Goal: Complete application form: Complete application form

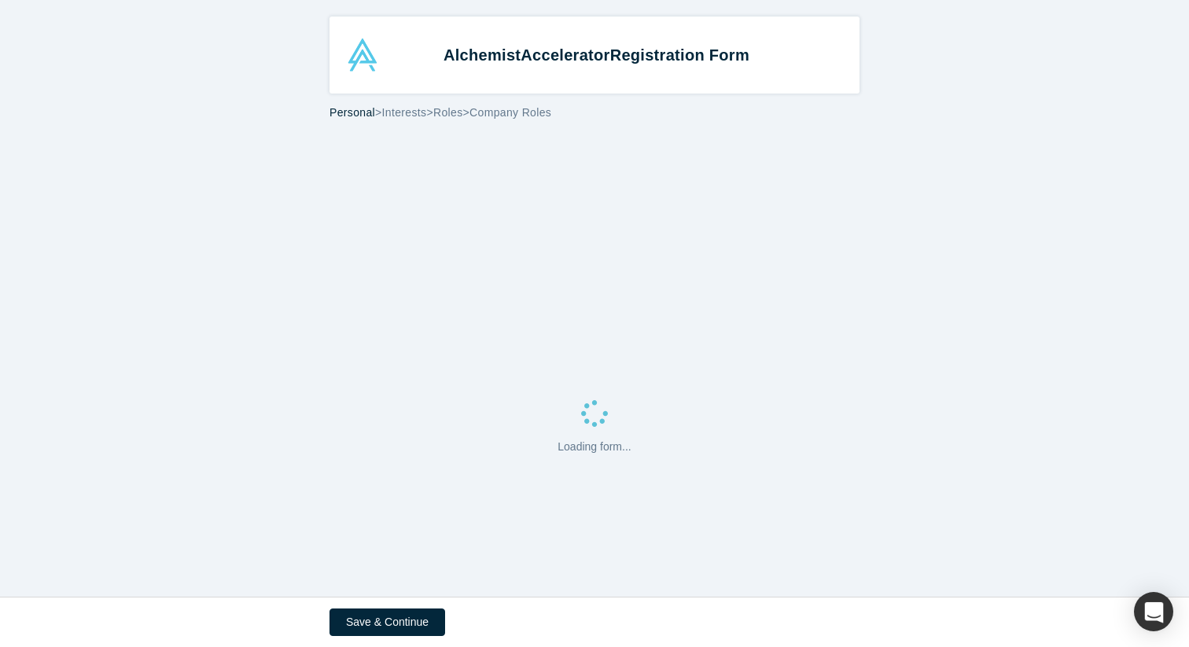
select select "US"
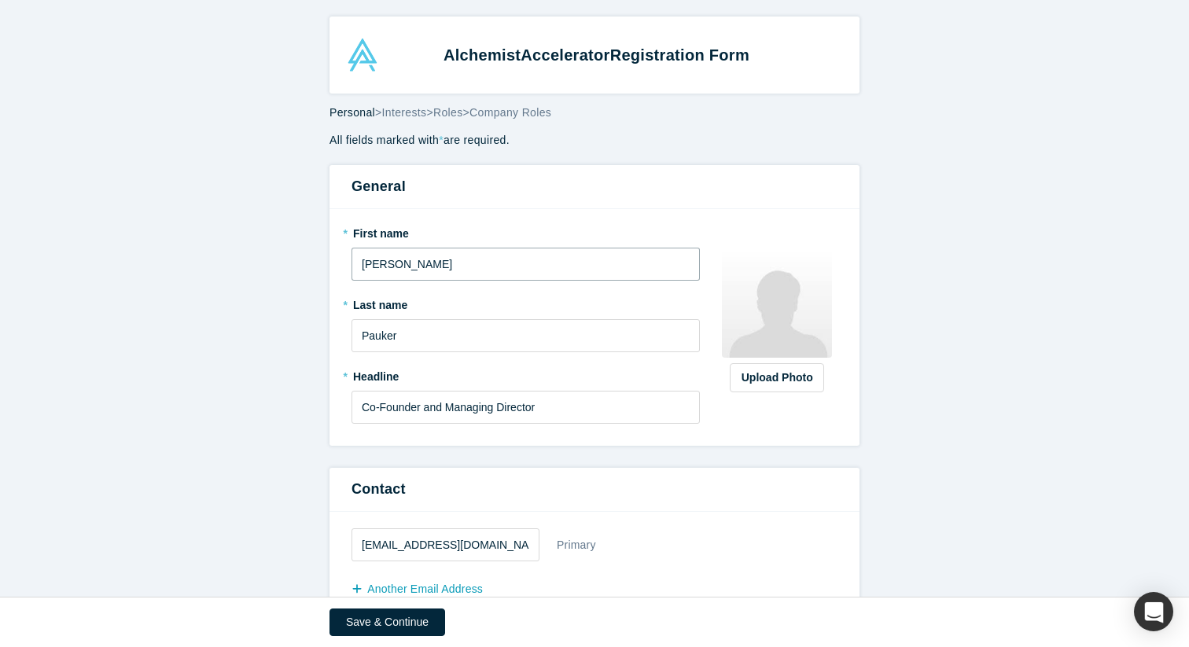
click at [525, 268] on input "[PERSON_NAME]" at bounding box center [526, 264] width 348 height 33
click at [368, 237] on label "* First name" at bounding box center [526, 231] width 348 height 22
click at [447, 264] on input "[PERSON_NAME]" at bounding box center [526, 264] width 348 height 33
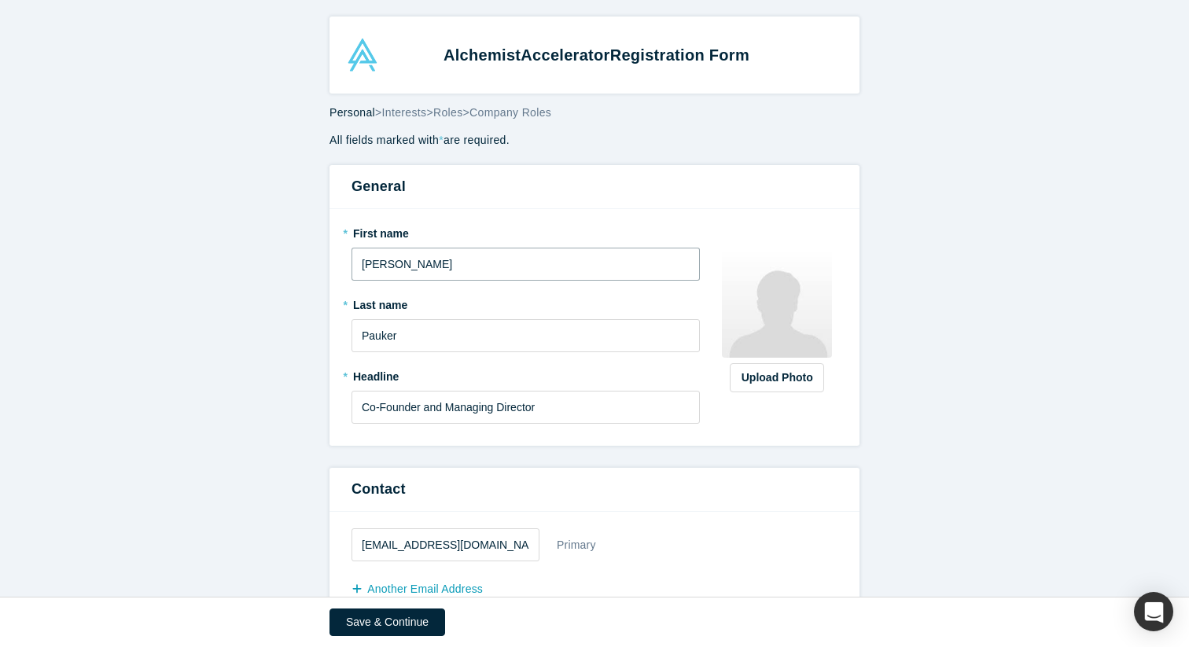
click at [447, 264] on input "[PERSON_NAME]" at bounding box center [526, 264] width 348 height 33
click at [505, 269] on input "Seren" at bounding box center [526, 264] width 348 height 33
type input "[PERSON_NAME]"
click at [403, 394] on input "Co-Founder and Managing Director" at bounding box center [526, 407] width 348 height 33
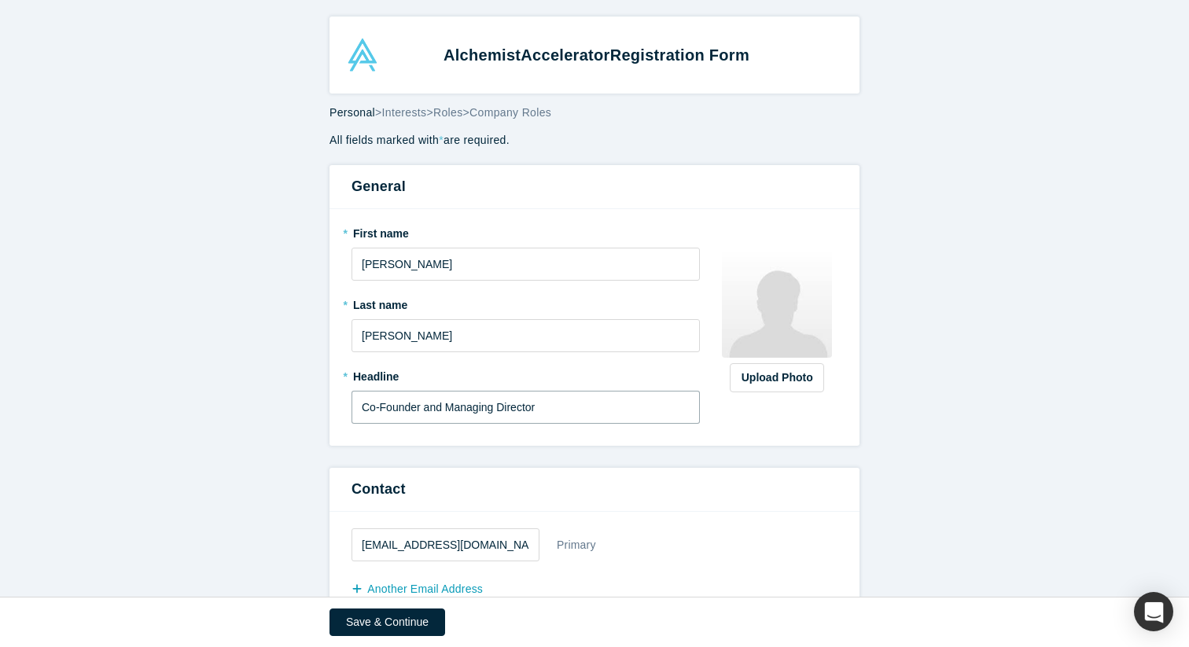
click at [403, 394] on input "Co-Founder and Managing Director" at bounding box center [526, 407] width 348 height 33
type input "Intern"
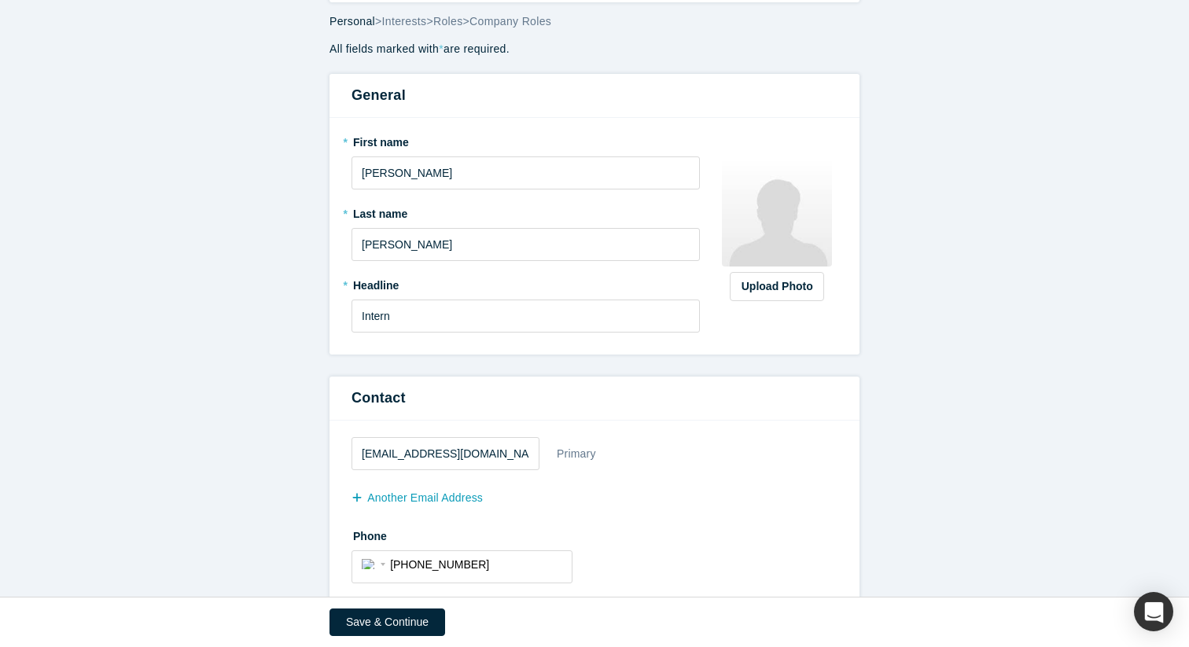
scroll to position [208, 0]
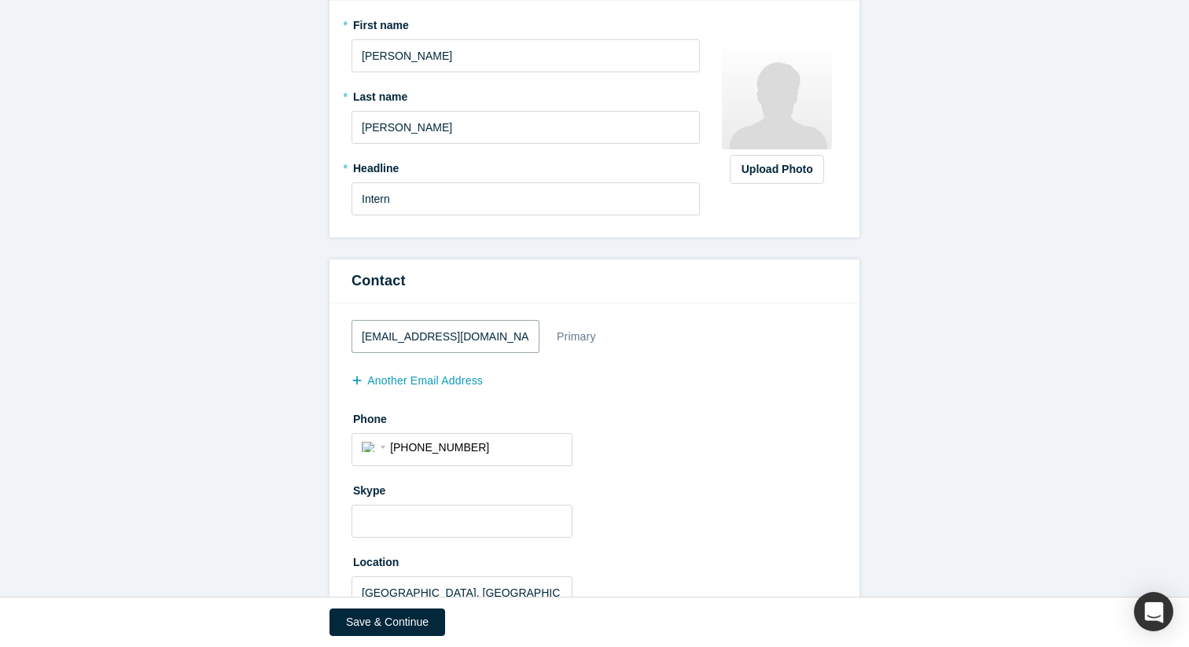
click at [444, 336] on input "[EMAIL_ADDRESS][DOMAIN_NAME]" at bounding box center [446, 336] width 188 height 33
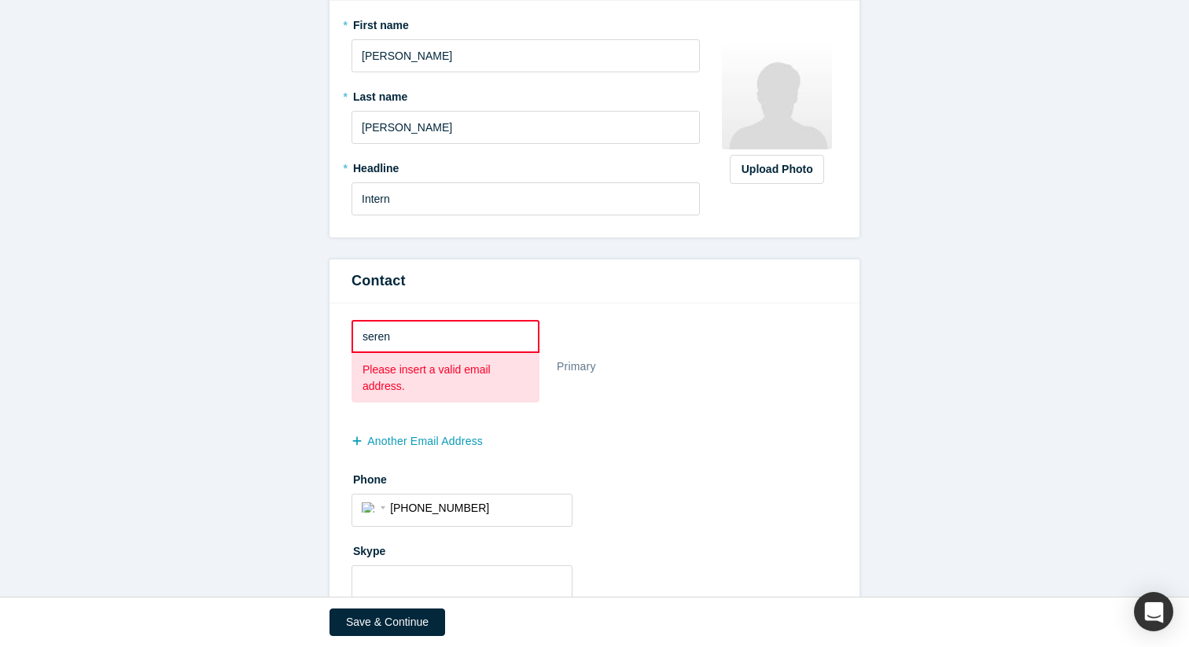
type input "[EMAIL_ADDRESS][PERSON_NAME][PERSON_NAME][DOMAIN_NAME]"
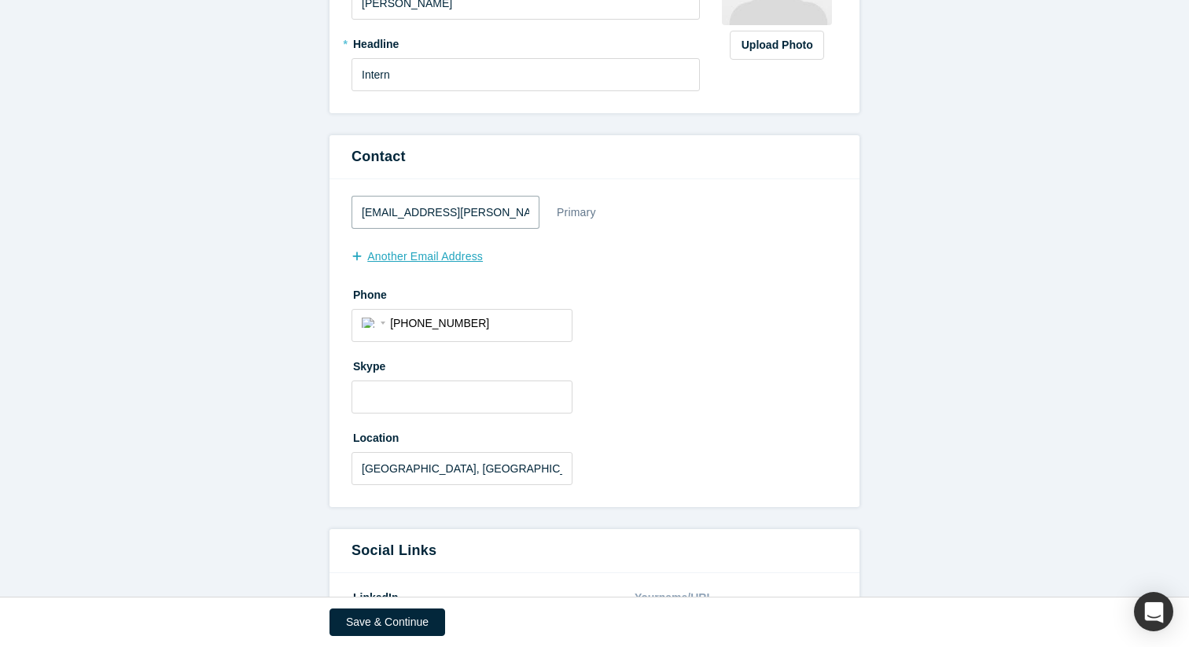
scroll to position [336, 0]
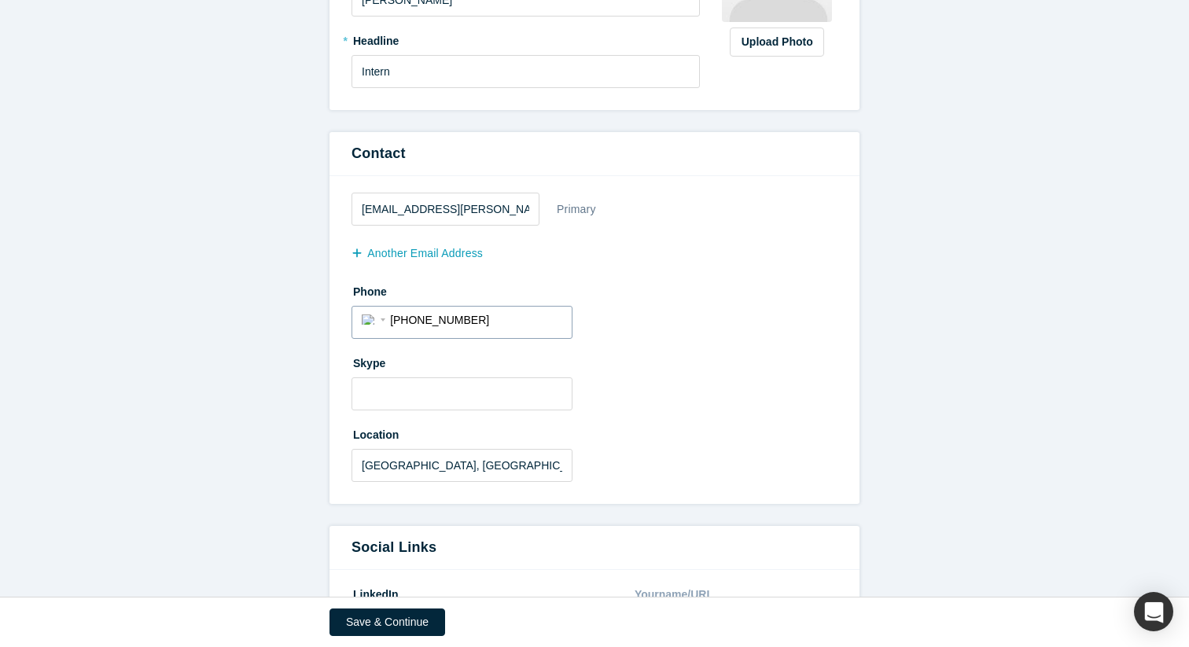
click at [483, 319] on input "[PHONE_NUMBER]" at bounding box center [476, 320] width 172 height 23
drag, startPoint x: 483, startPoint y: 319, endPoint x: 410, endPoint y: 316, distance: 72.4
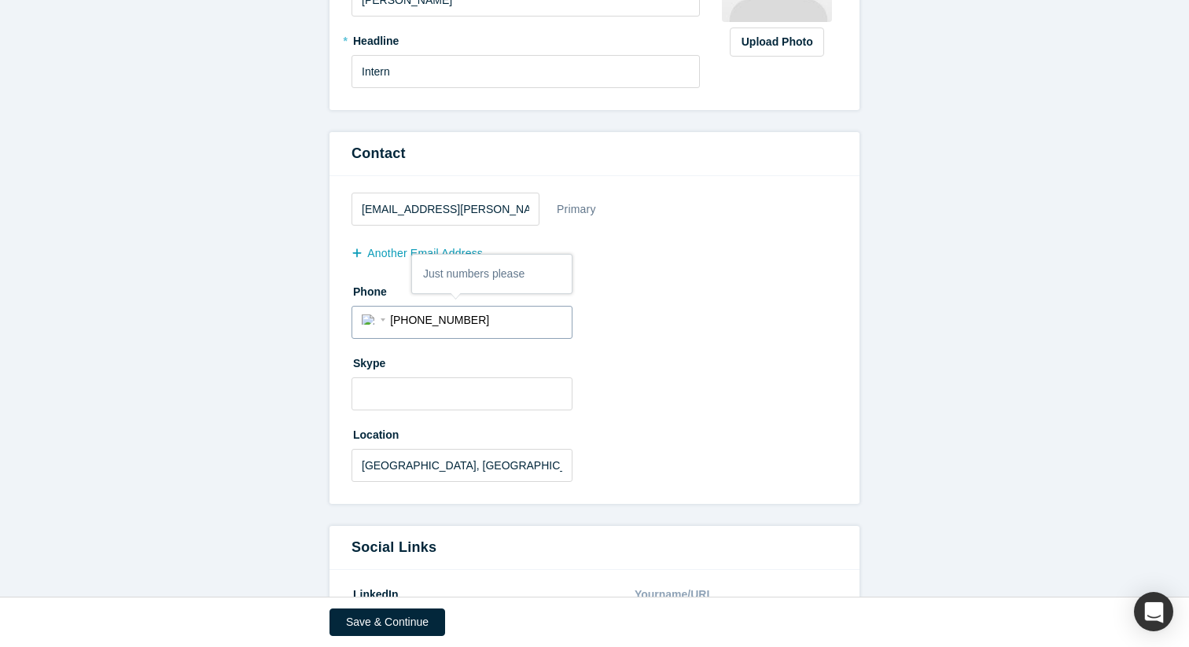
click at [410, 316] on input "[PHONE_NUMBER]" at bounding box center [476, 320] width 172 height 23
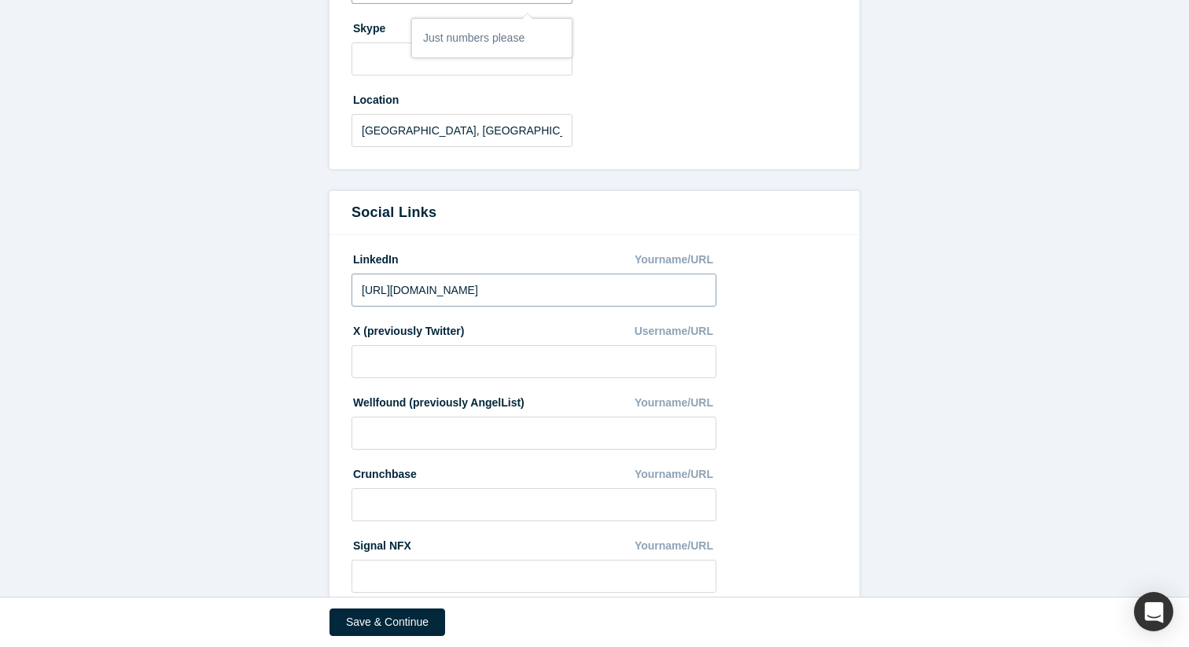
scroll to position [672, 0]
type input "[PHONE_NUMBER]"
click at [496, 280] on input "[URL][DOMAIN_NAME]" at bounding box center [534, 289] width 365 height 33
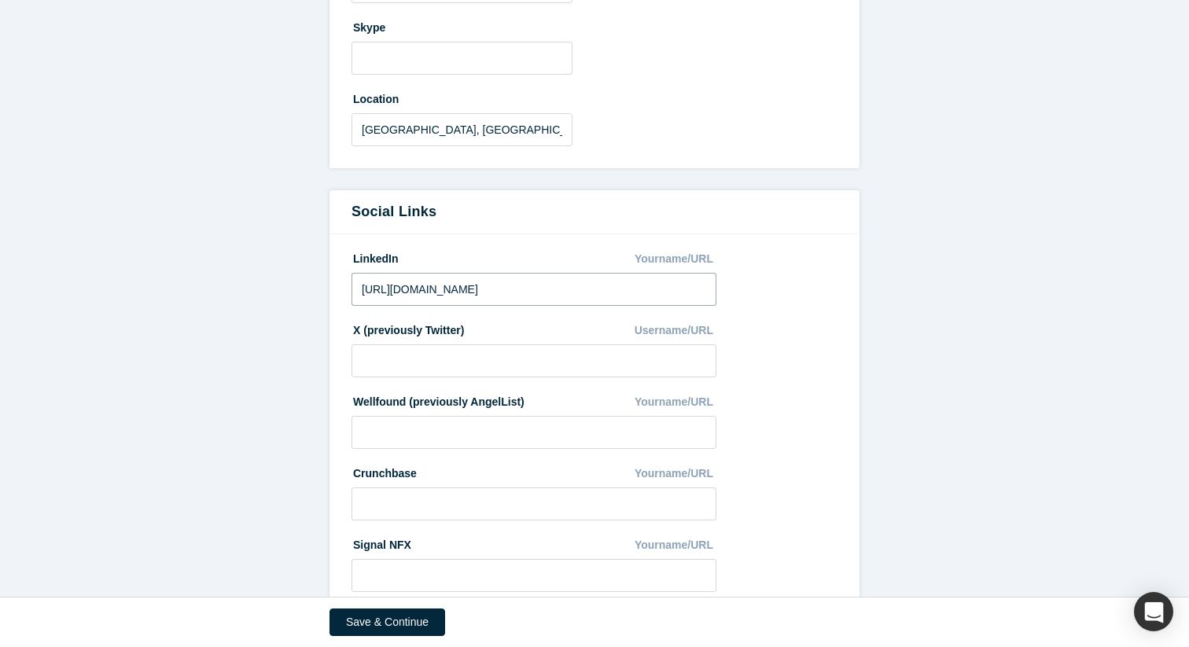
paste input "[DOMAIN_NAME][URL][PERSON_NAME]"
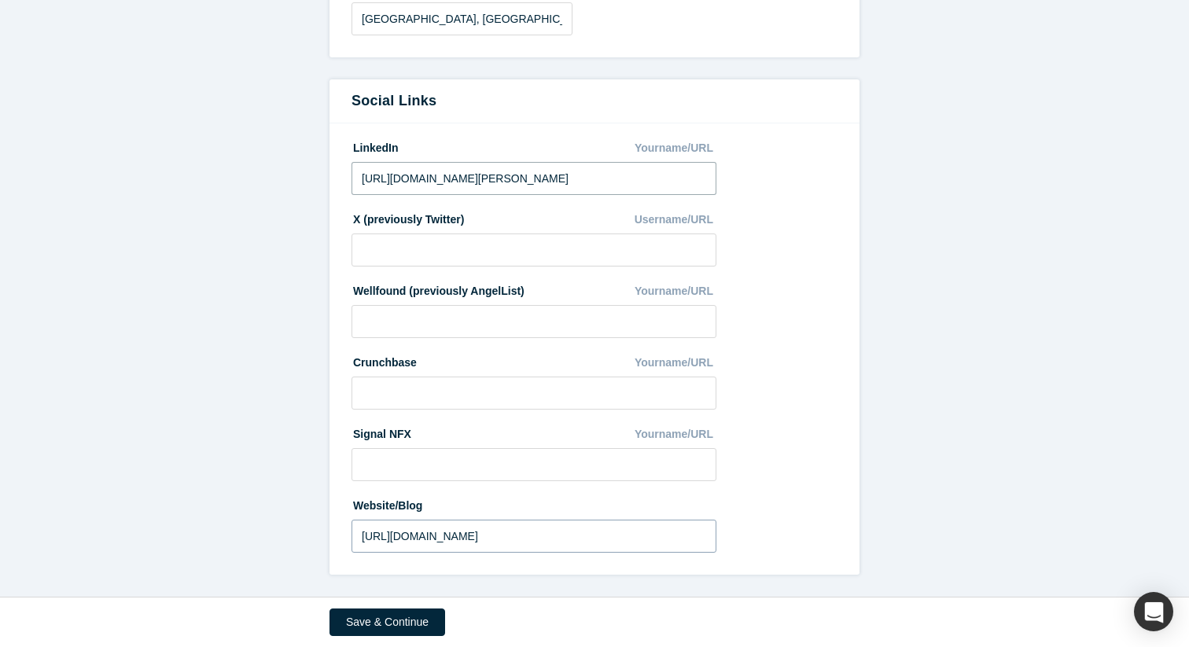
type input "[URL][DOMAIN_NAME][PERSON_NAME]"
click at [472, 543] on input "[URL][DOMAIN_NAME]" at bounding box center [534, 536] width 365 height 33
click at [416, 614] on button "Save & Continue" at bounding box center [387, 623] width 116 height 28
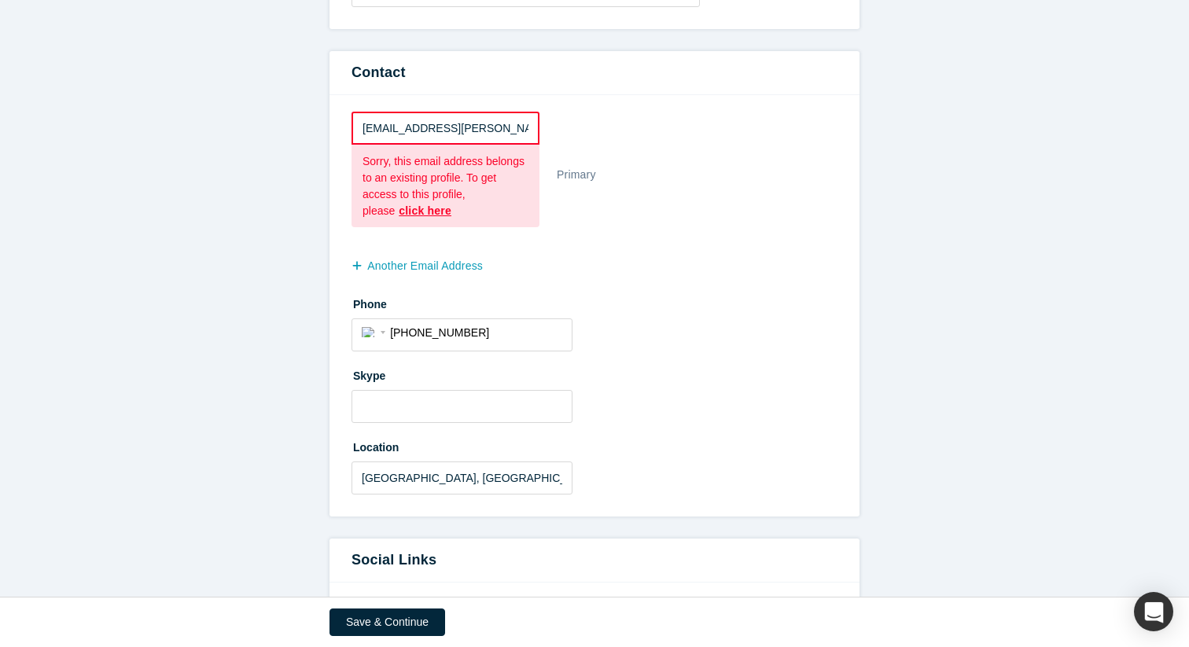
scroll to position [415, 0]
click at [443, 214] on link "click here" at bounding box center [425, 212] width 53 height 13
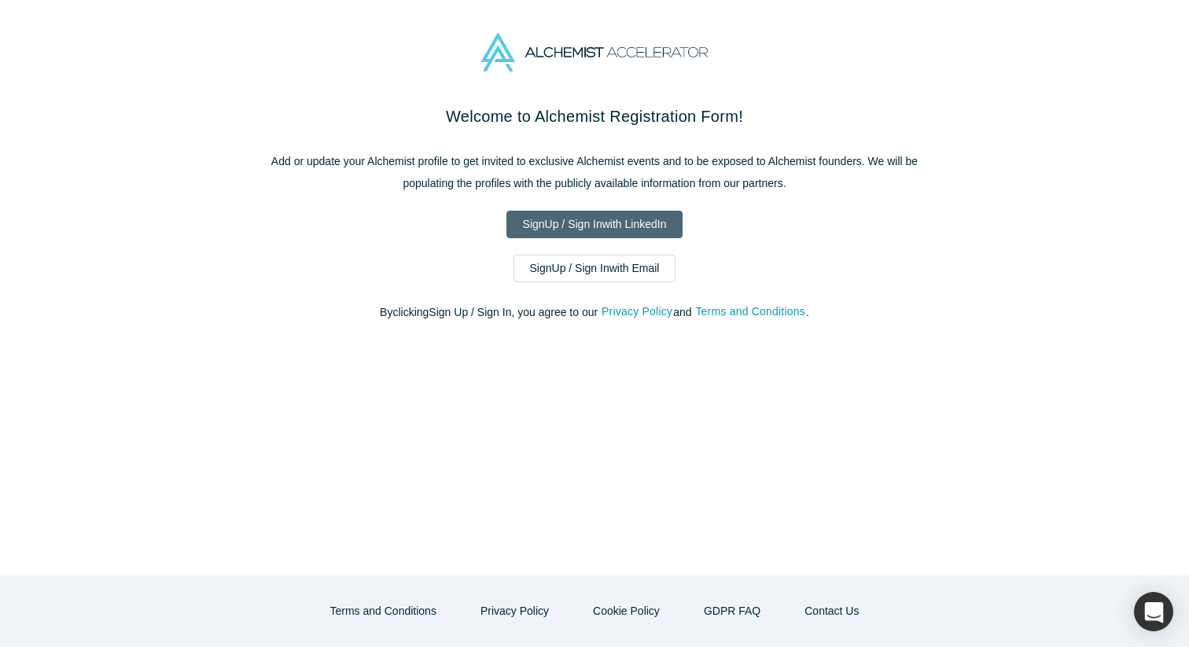
click at [577, 230] on link "Sign Up / Sign In with LinkedIn" at bounding box center [594, 225] width 177 height 28
